Goal: Information Seeking & Learning: Find specific page/section

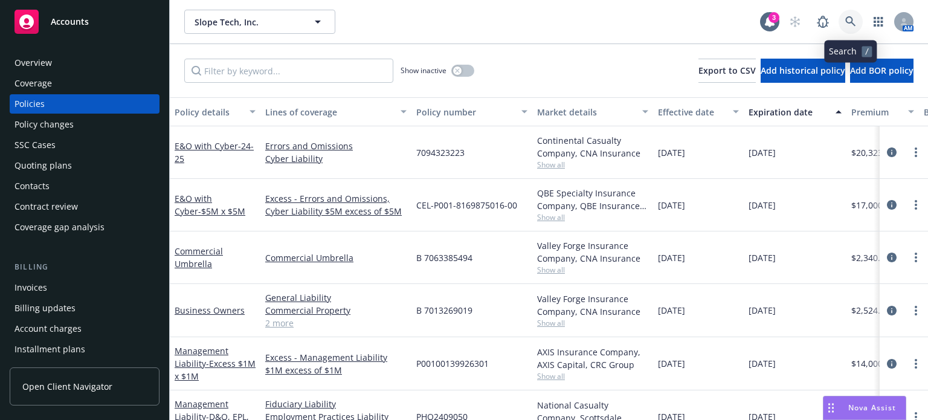
click at [846, 16] on link at bounding box center [851, 22] width 24 height 24
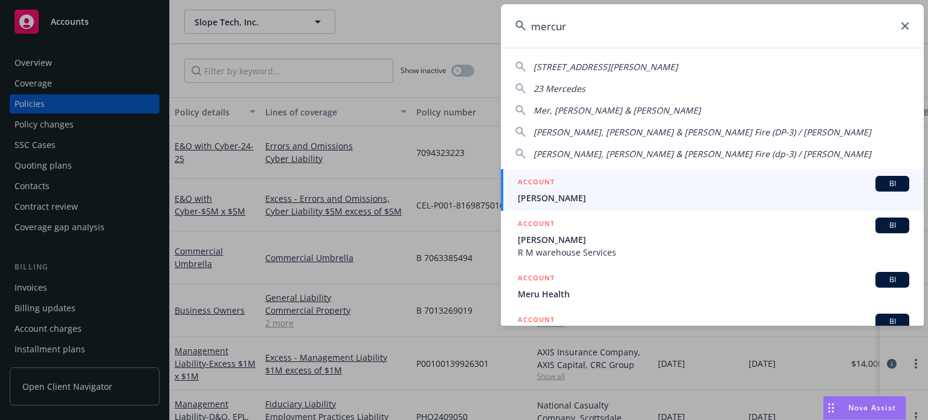
type input "mercury"
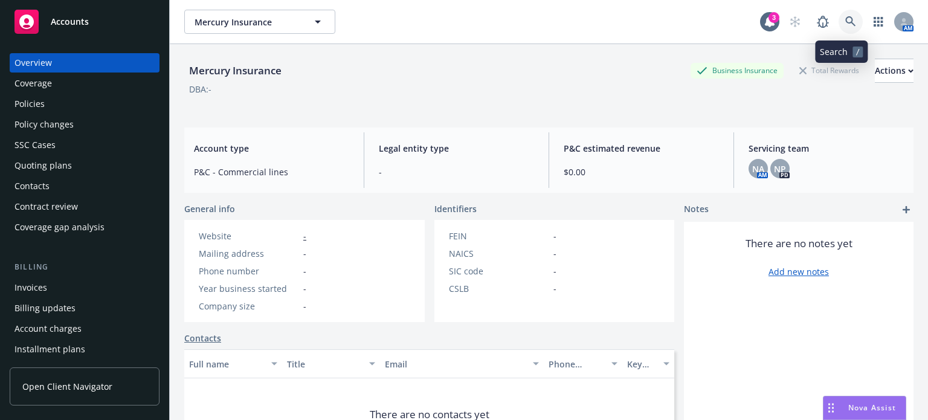
click at [845, 22] on icon at bounding box center [850, 21] width 10 height 10
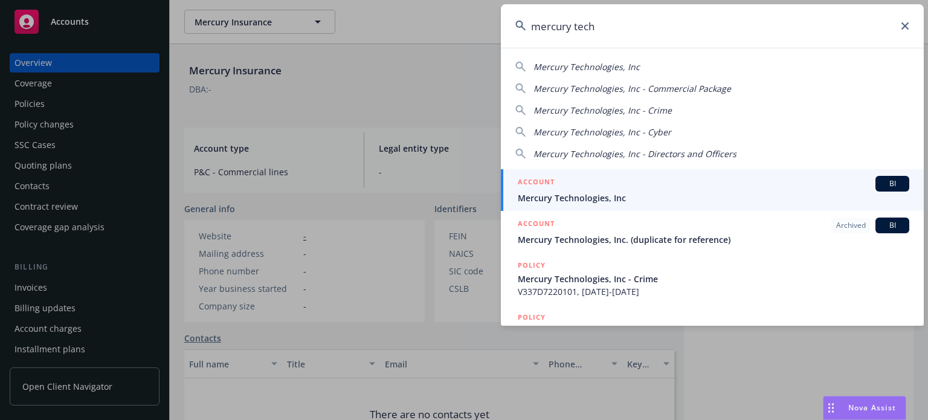
click at [605, 69] on span "Mercury Technologies, Inc" at bounding box center [587, 66] width 106 height 11
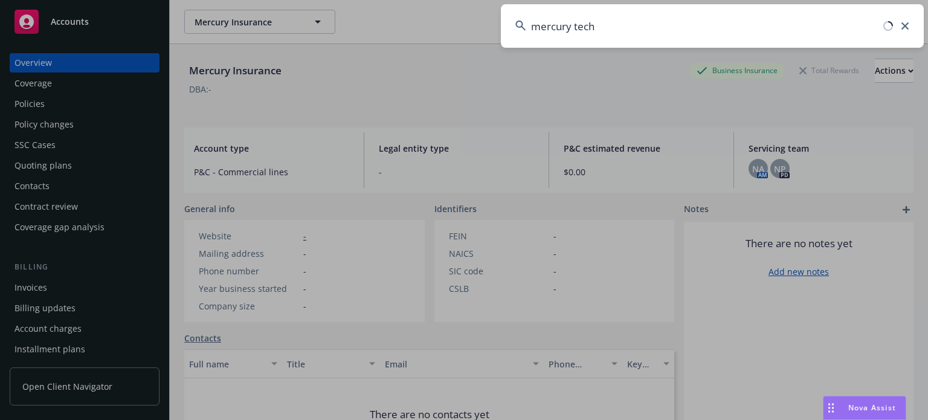
type input "Mercury Technologies, Inc"
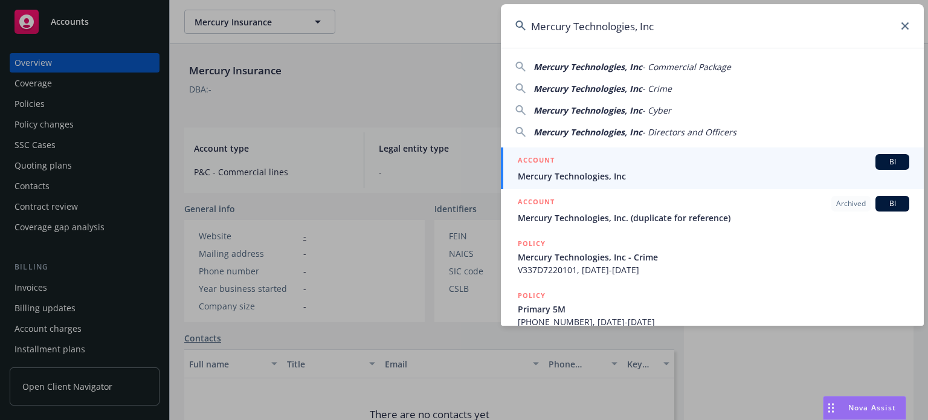
click at [853, 168] on div "ACCOUNT BI" at bounding box center [714, 162] width 392 height 16
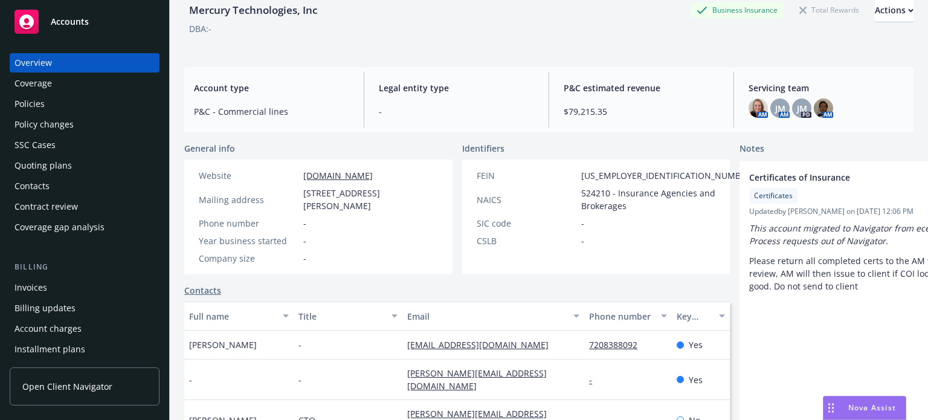
click at [37, 106] on div "Policies" at bounding box center [30, 103] width 30 height 19
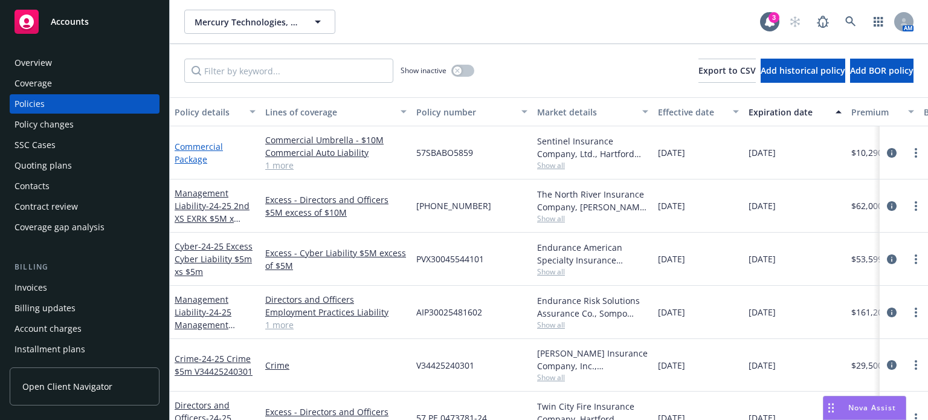
click at [178, 152] on link "Commercial Package" at bounding box center [199, 153] width 48 height 24
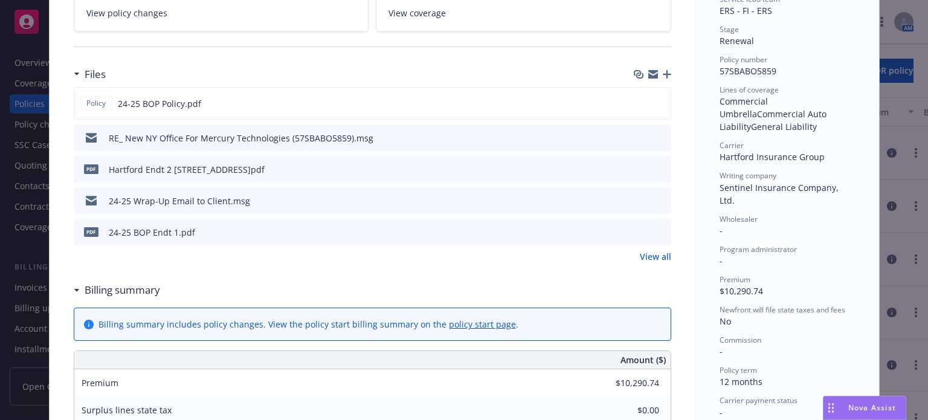
scroll to position [302, 0]
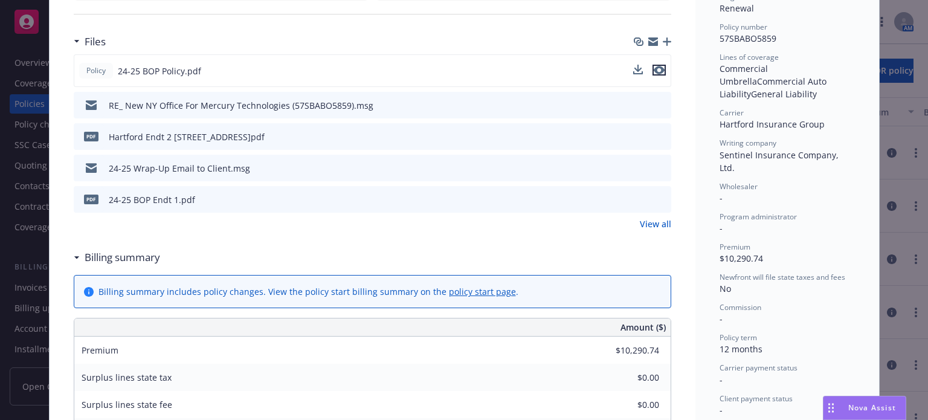
click at [658, 69] on icon "preview file" at bounding box center [659, 70] width 11 height 8
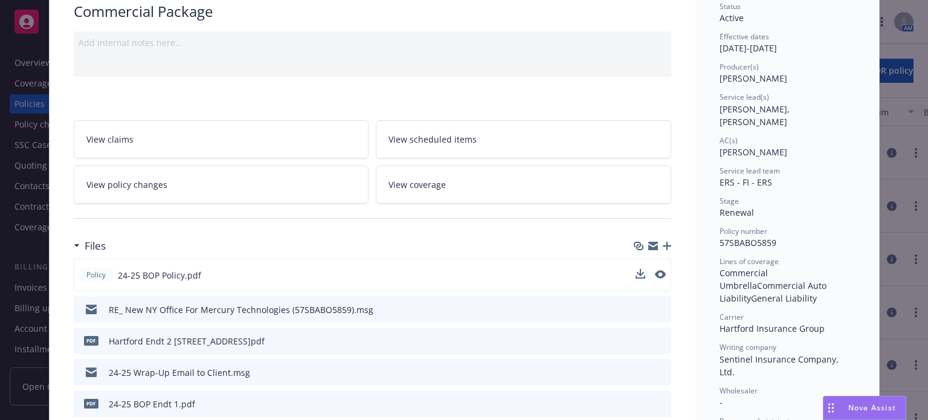
scroll to position [0, 0]
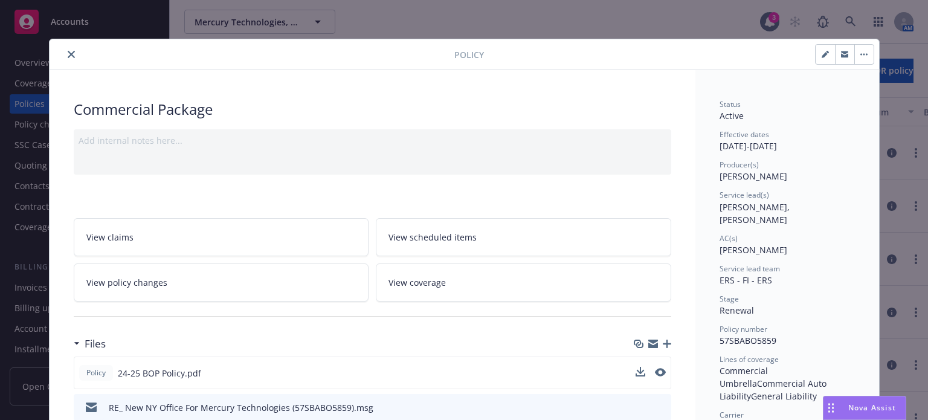
click at [68, 53] on icon "close" at bounding box center [71, 54] width 7 height 7
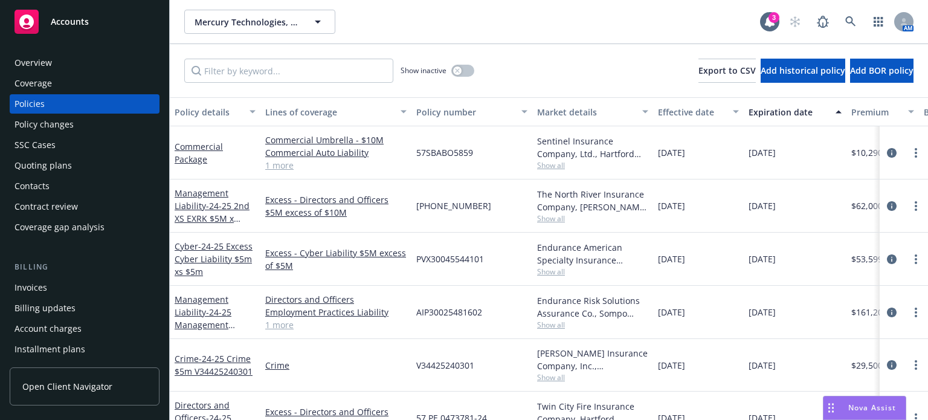
scroll to position [121, 0]
